Goal: Task Accomplishment & Management: Complete application form

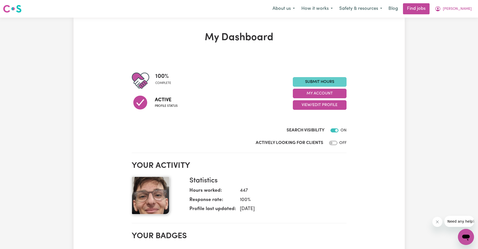
click at [323, 82] on link "Submit Hours" at bounding box center [320, 82] width 54 height 10
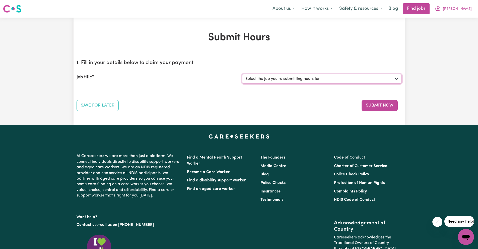
click at [320, 80] on select "Select the job you're submitting hours for... [Joseph] Care Worker needed in No…" at bounding box center [322, 79] width 160 height 10
select select "14211"
click at [242, 74] on select "Select the job you're submitting hours for... [Joseph] Care Worker needed in No…" at bounding box center [322, 79] width 160 height 10
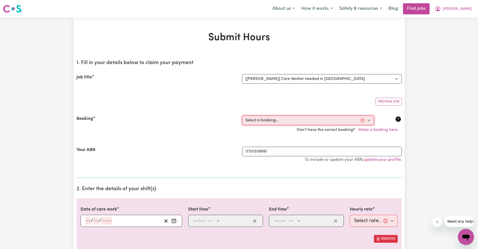
click at [287, 124] on select "Select a booking... Mon, July 21, 2025 - 03:30pm to 08:00pm (RECURRING) Mon, Ju…" at bounding box center [308, 120] width 132 height 10
click at [198, 153] on div "Your ABN" at bounding box center [157, 157] width 166 height 21
